Goal: Use online tool/utility: Utilize a website feature to perform a specific function

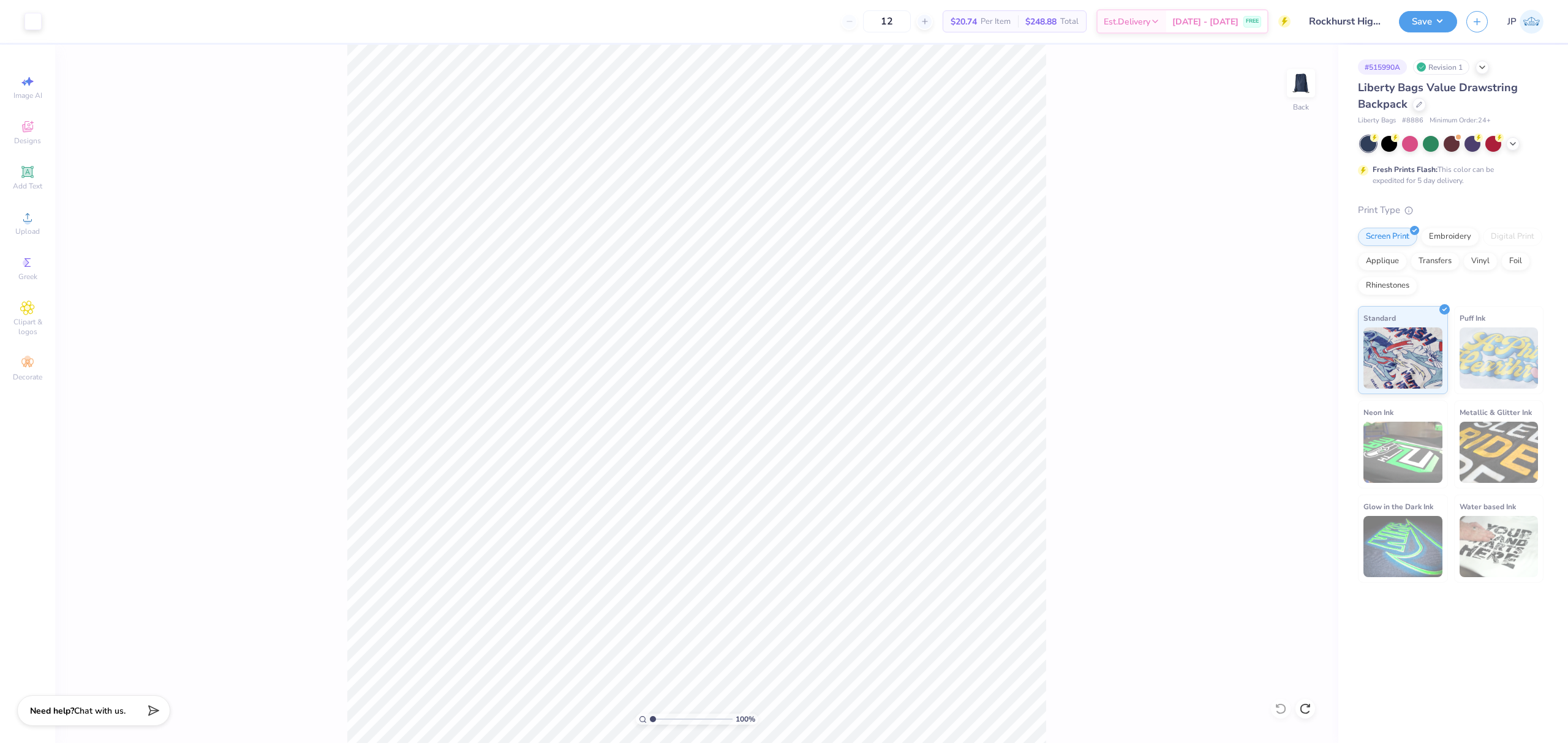
drag, startPoint x: 651, startPoint y: 717, endPoint x: 523, endPoint y: 642, distance: 148.4
click at [650, 714] on input "range" at bounding box center [691, 720] width 83 height 11
type input "1"
drag, startPoint x: 653, startPoint y: 716, endPoint x: 437, endPoint y: 667, distance: 221.5
click at [650, 714] on input "range" at bounding box center [691, 720] width 83 height 11
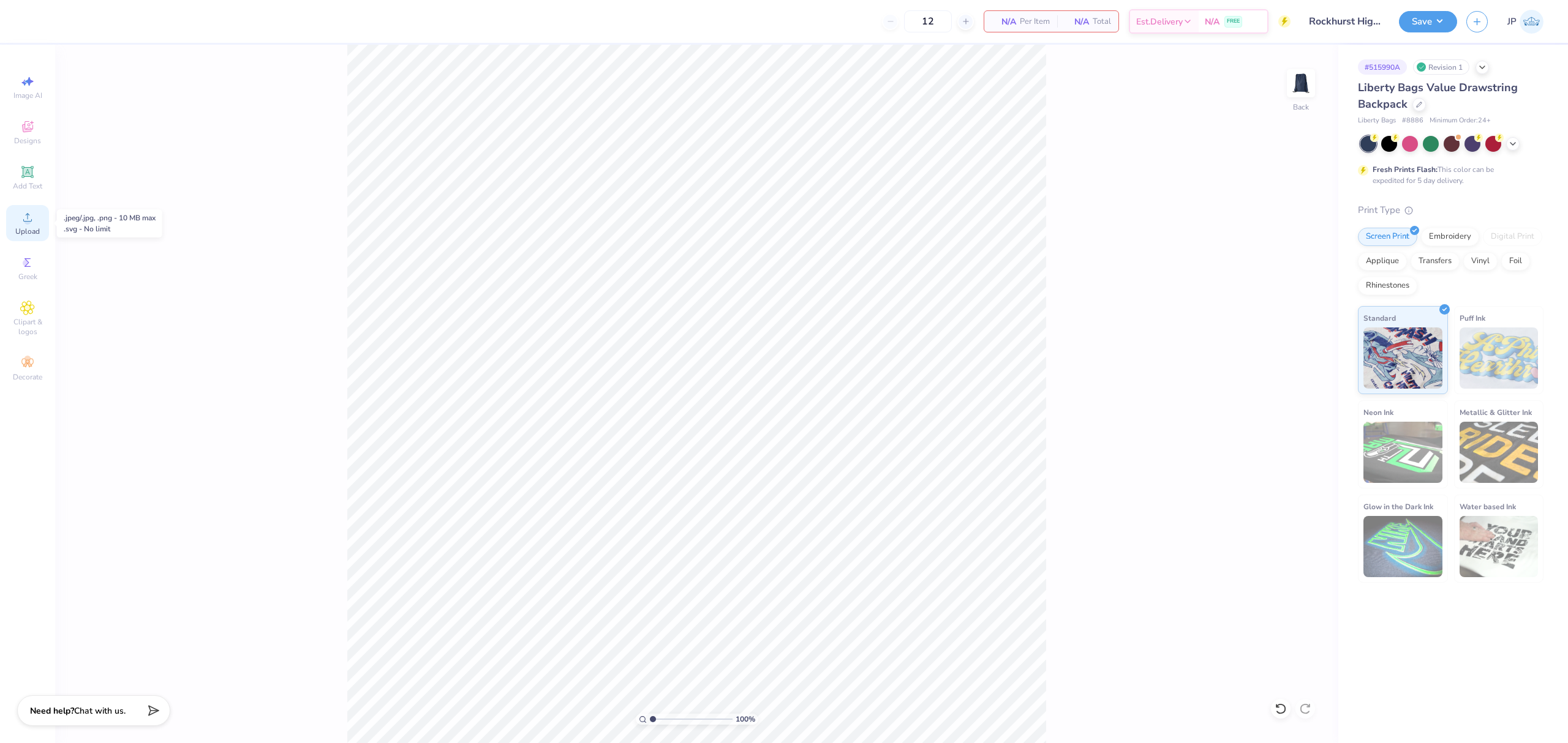
click at [30, 221] on circle at bounding box center [27, 221] width 6 height 6
click at [1269, 343] on div "100 % Back W 9.24 9.24 " H 9.53 9.53 " Y 3.73 3.73 " Center Middle Top Bottom" at bounding box center [696, 394] width 1283 height 699
click at [1269, 343] on div "100 % Back W 9.24 H 9.53 Y 3.73 Center Middle Top Bottom" at bounding box center [696, 394] width 1283 height 699
click at [1291, 338] on input "9.24" at bounding box center [1293, 336] width 44 height 17
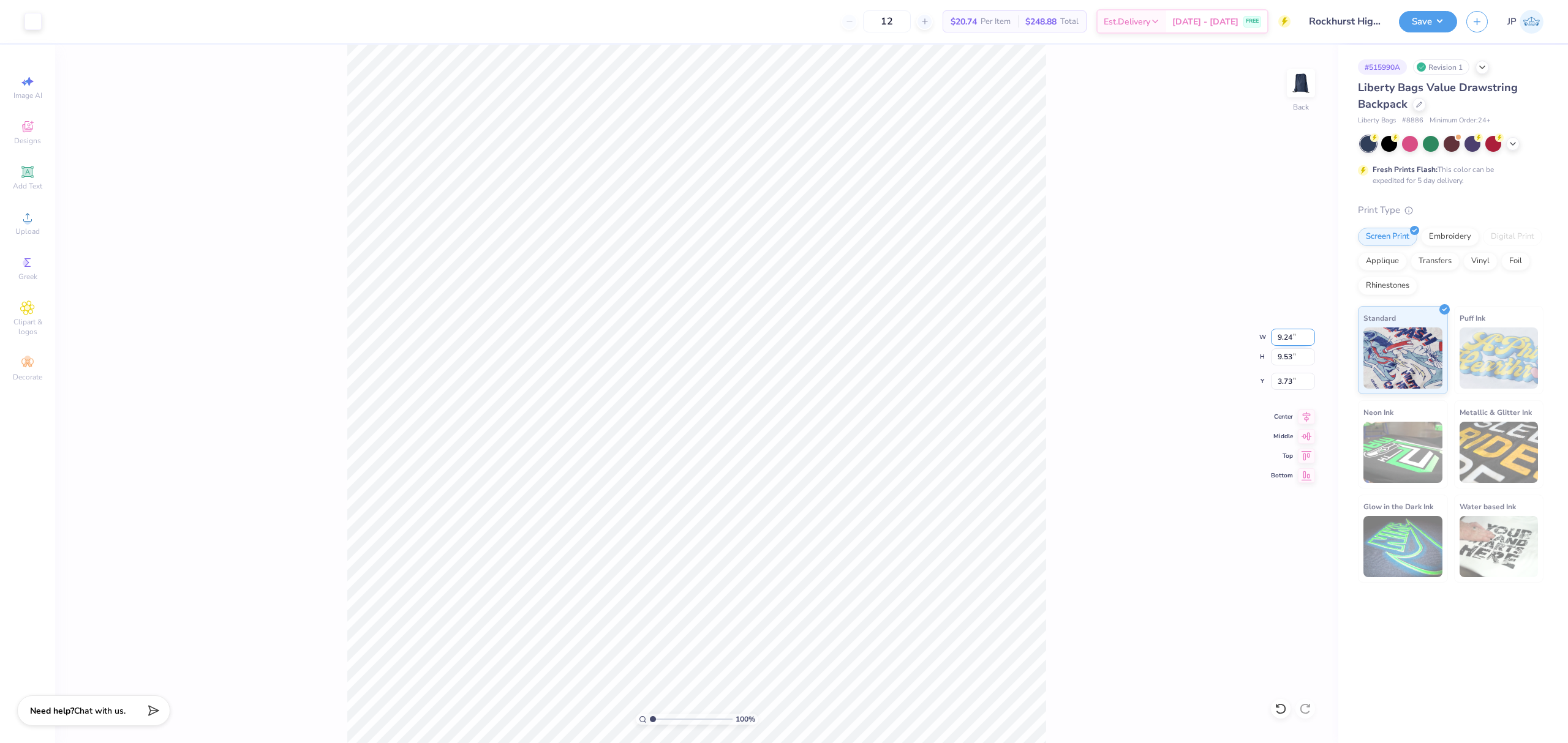
click at [1291, 338] on input "9.24" at bounding box center [1293, 336] width 44 height 17
type input "9.00"
type input "9.28"
type input "3.86"
click at [1405, 10] on button "Save" at bounding box center [1428, 19] width 58 height 22
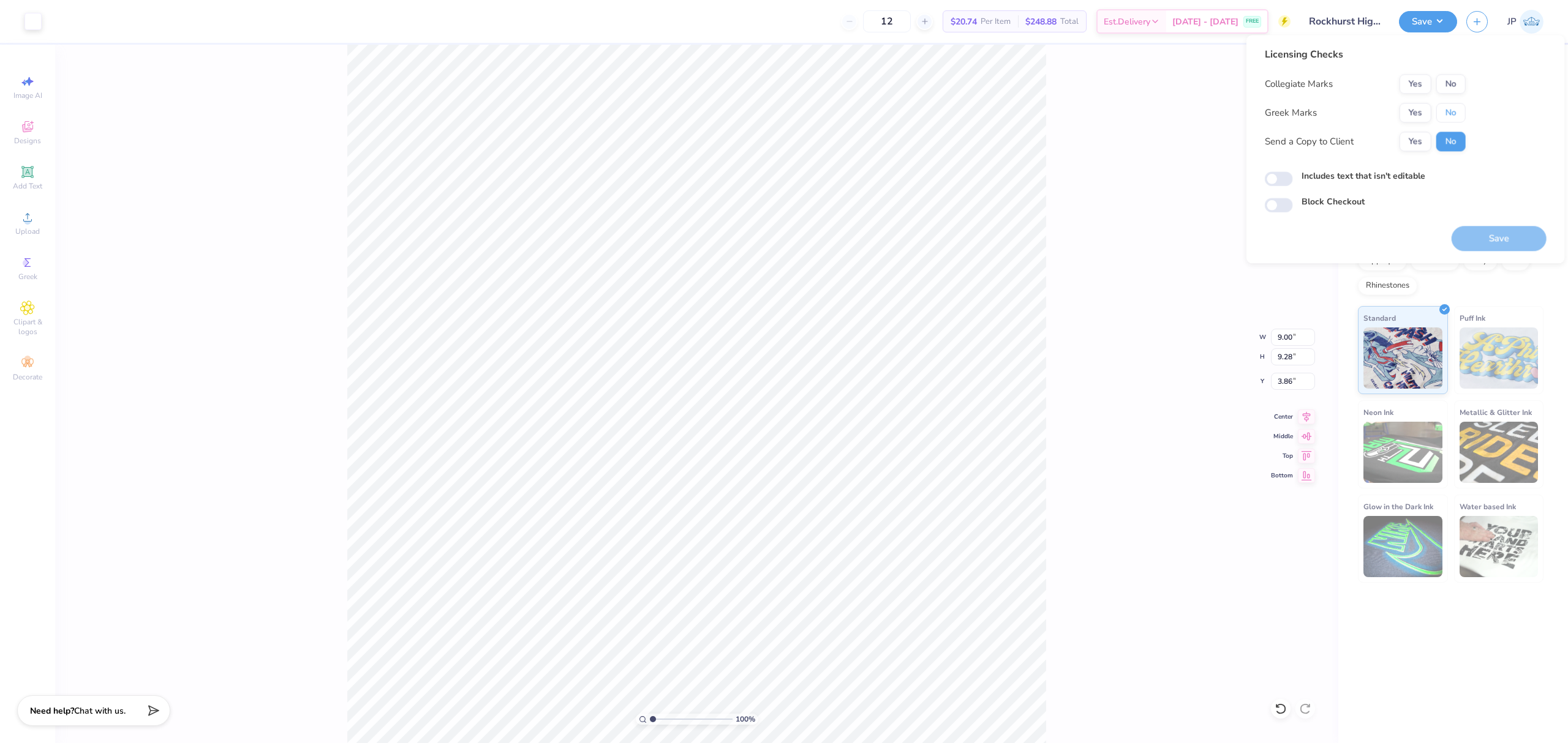
drag, startPoint x: 1445, startPoint y: 118, endPoint x: 1444, endPoint y: 97, distance: 21.0
click at [1445, 115] on button "No" at bounding box center [1450, 113] width 29 height 19
click at [1445, 72] on div "Licensing Checks Collegiate Marks Yes No Greek Marks Yes No Send a Copy to Clie…" at bounding box center [1364, 104] width 201 height 114
click at [1455, 82] on button "No" at bounding box center [1450, 84] width 29 height 19
click at [1487, 235] on button "Save" at bounding box center [1499, 238] width 95 height 25
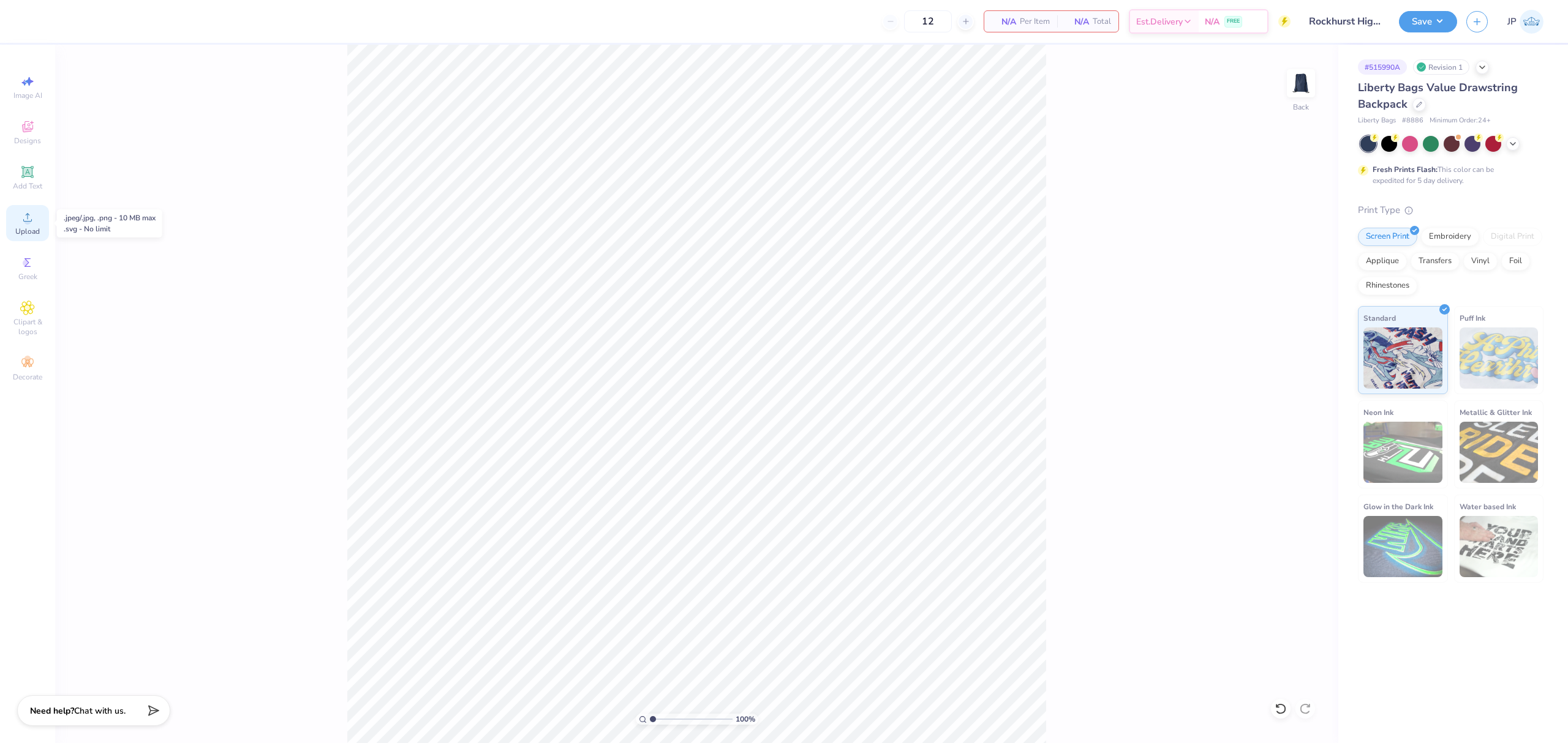
click at [39, 214] on div "Upload" at bounding box center [27, 223] width 43 height 36
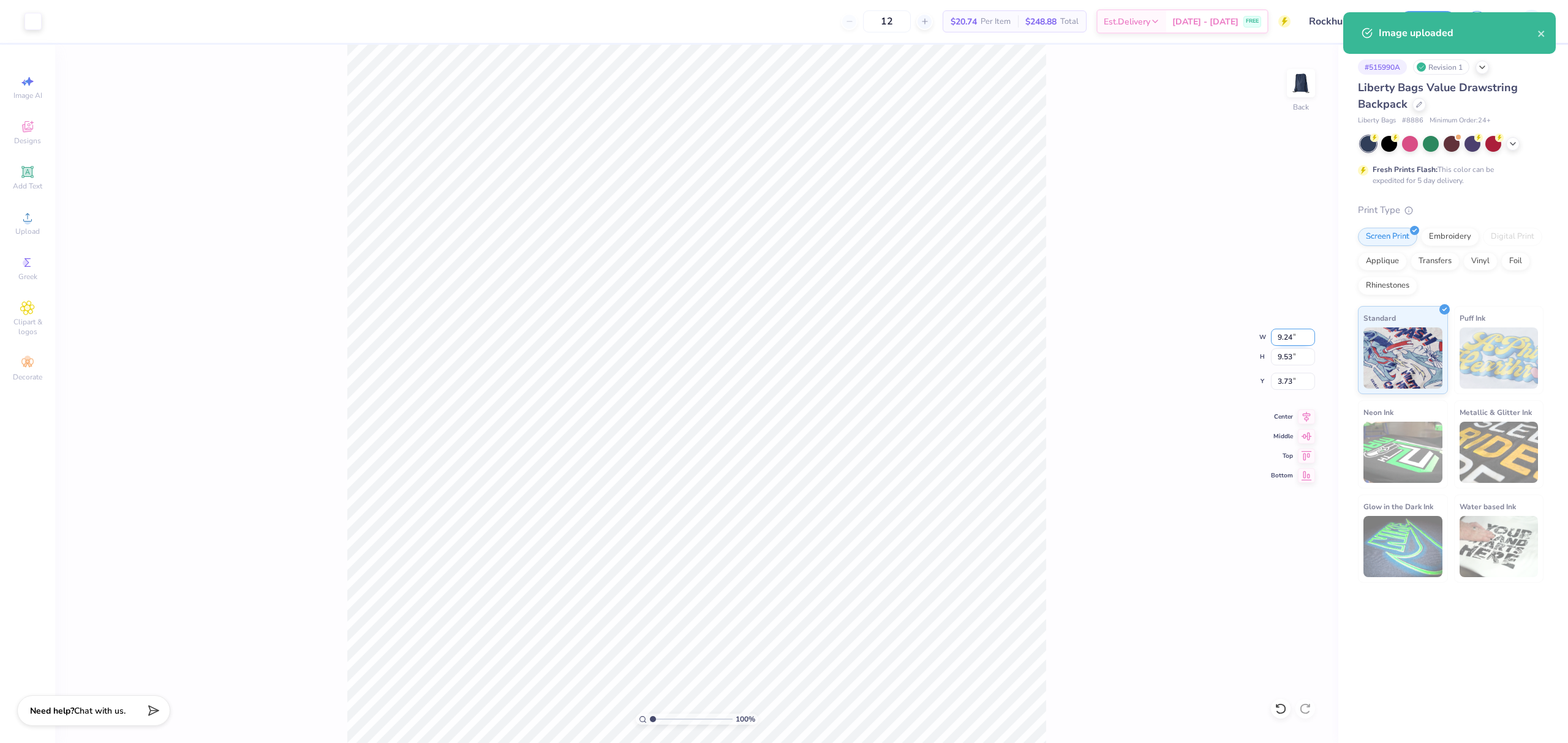
click at [1304, 343] on input "9.24" at bounding box center [1293, 336] width 44 height 17
click at [1292, 334] on input "9.24" at bounding box center [1293, 336] width 44 height 17
type input "9.00"
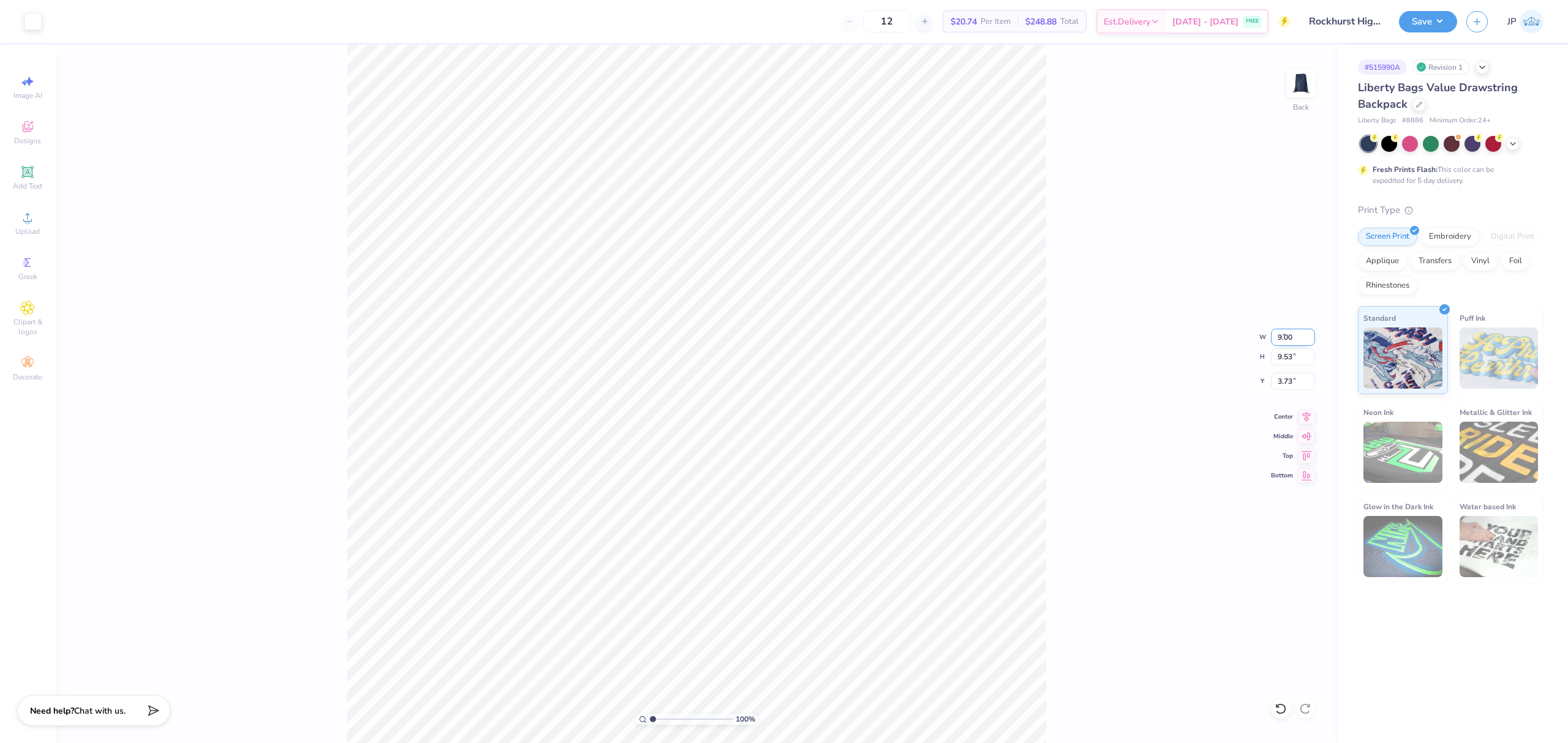
type input "9.28"
type input "3.86"
click at [1272, 377] on input "3.86" at bounding box center [1293, 381] width 44 height 17
drag, startPoint x: 1272, startPoint y: 377, endPoint x: 1322, endPoint y: 375, distance: 50.0
click at [1275, 377] on input "3.86" at bounding box center [1293, 381] width 44 height 17
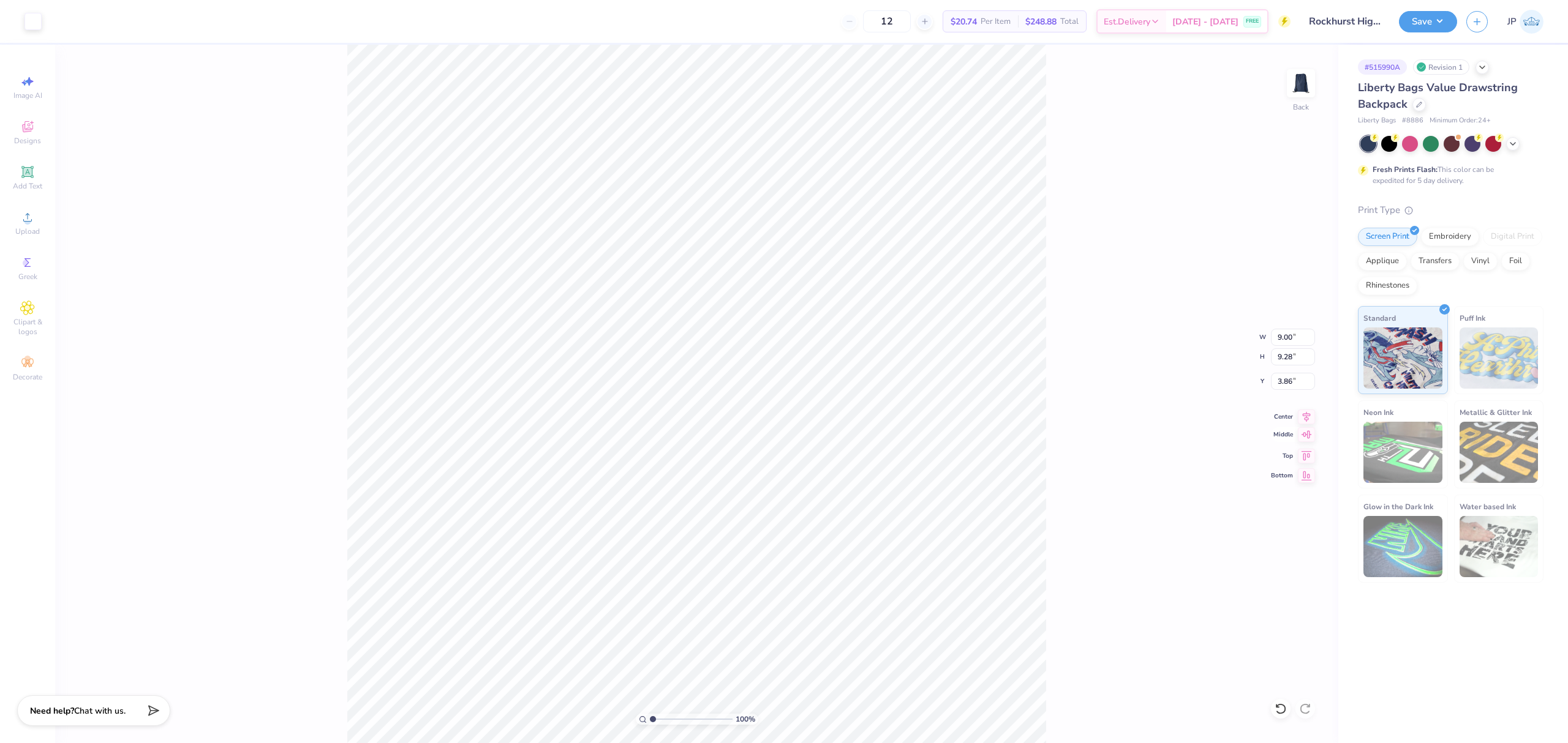
click at [1305, 440] on icon at bounding box center [1305, 435] width 17 height 14
click at [1307, 420] on icon at bounding box center [1305, 415] width 17 height 14
drag, startPoint x: 1125, startPoint y: 402, endPoint x: 1341, endPoint y: 165, distance: 320.7
click at [1125, 402] on div "100 % Back W 9.00 9.00 " H 9.28 9.28 " Y 3.86 3.86 " Center Middle Top Bottom" at bounding box center [696, 394] width 1283 height 699
click at [1425, 17] on button "Save" at bounding box center [1428, 19] width 58 height 22
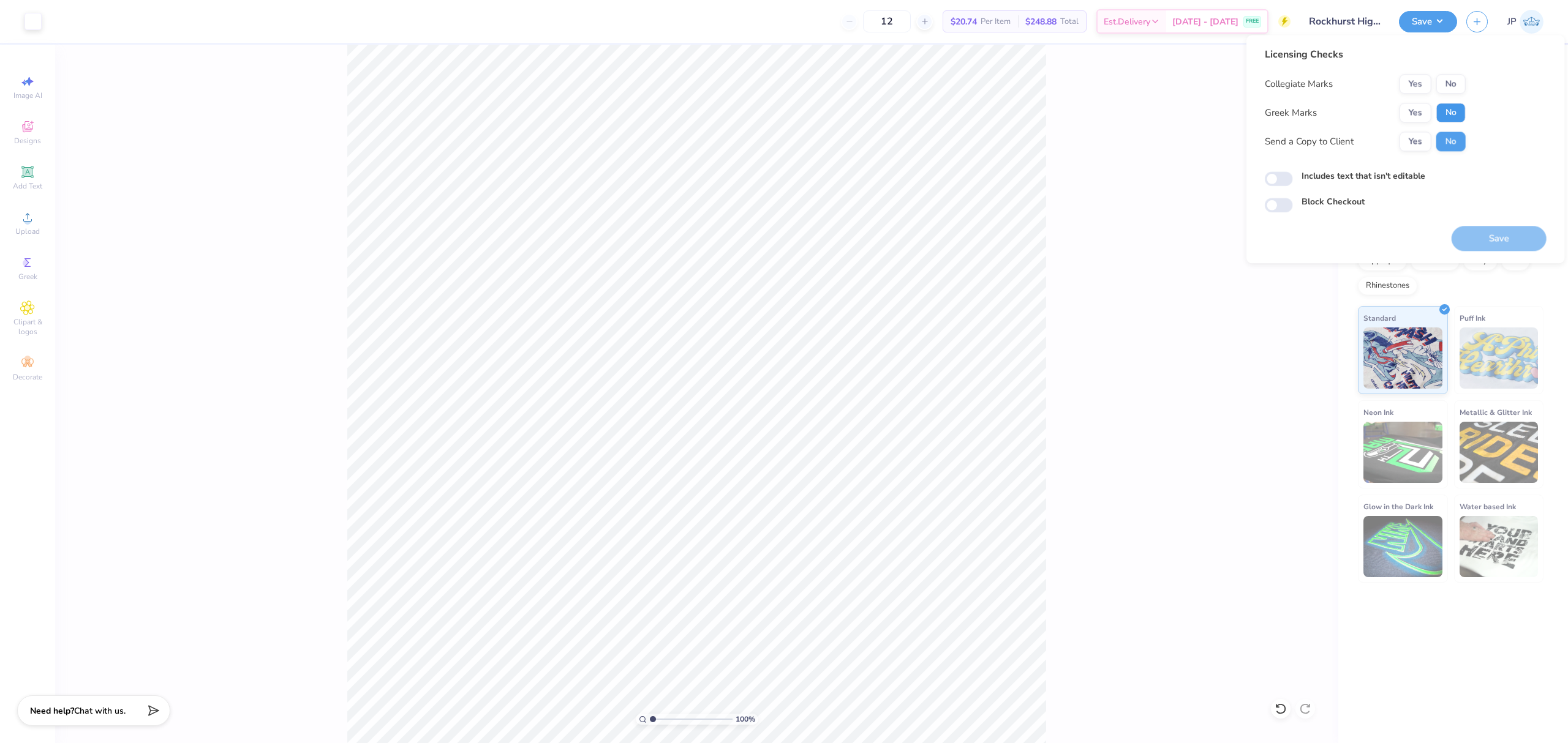
click at [1446, 104] on button "No" at bounding box center [1450, 113] width 29 height 19
click at [1450, 78] on button "No" at bounding box center [1450, 84] width 29 height 19
click at [1468, 233] on button "Save" at bounding box center [1499, 238] width 95 height 25
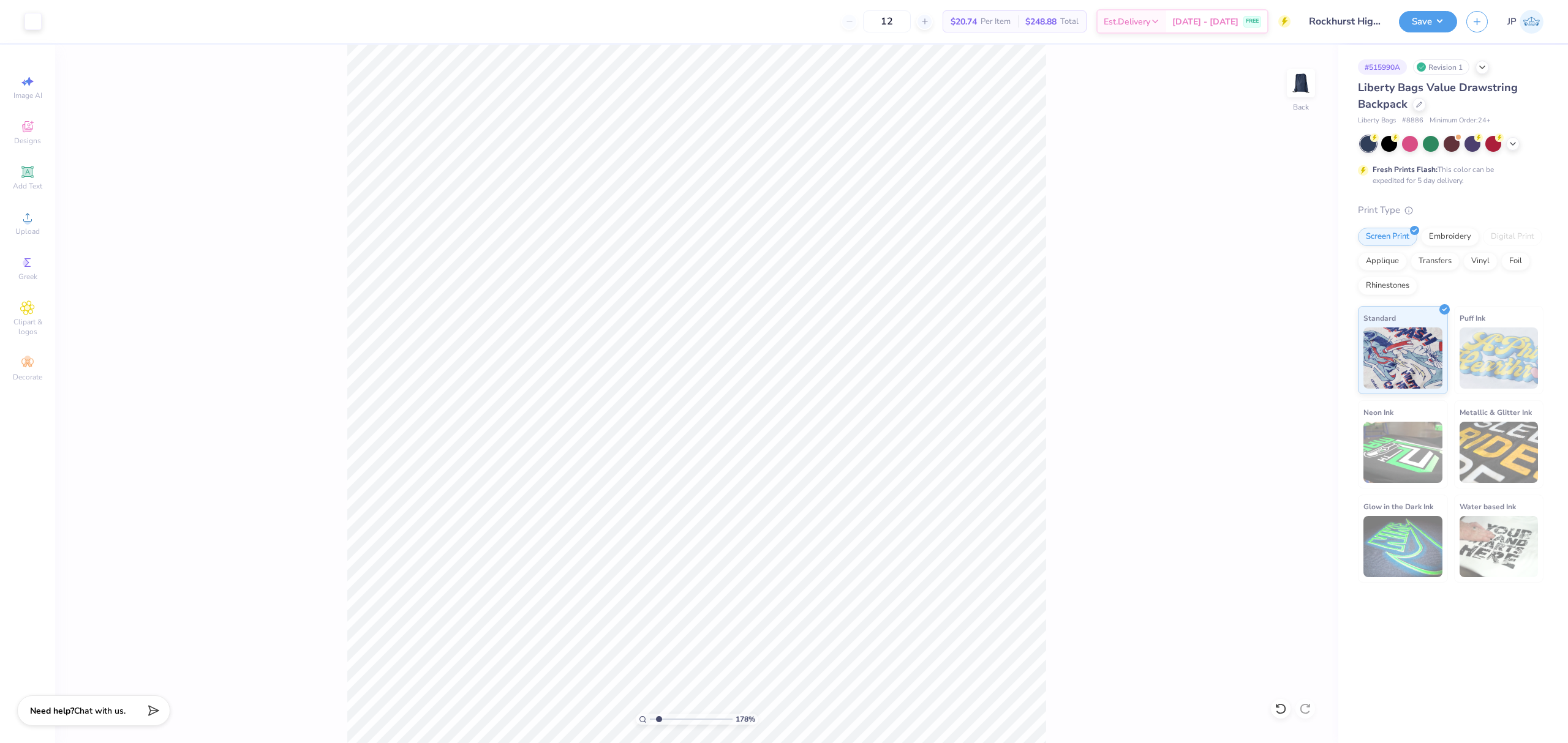
type input "1"
drag, startPoint x: 654, startPoint y: 715, endPoint x: 553, endPoint y: 696, distance: 102.8
click at [650, 714] on input "range" at bounding box center [691, 720] width 83 height 11
